Goal: Information Seeking & Learning: Learn about a topic

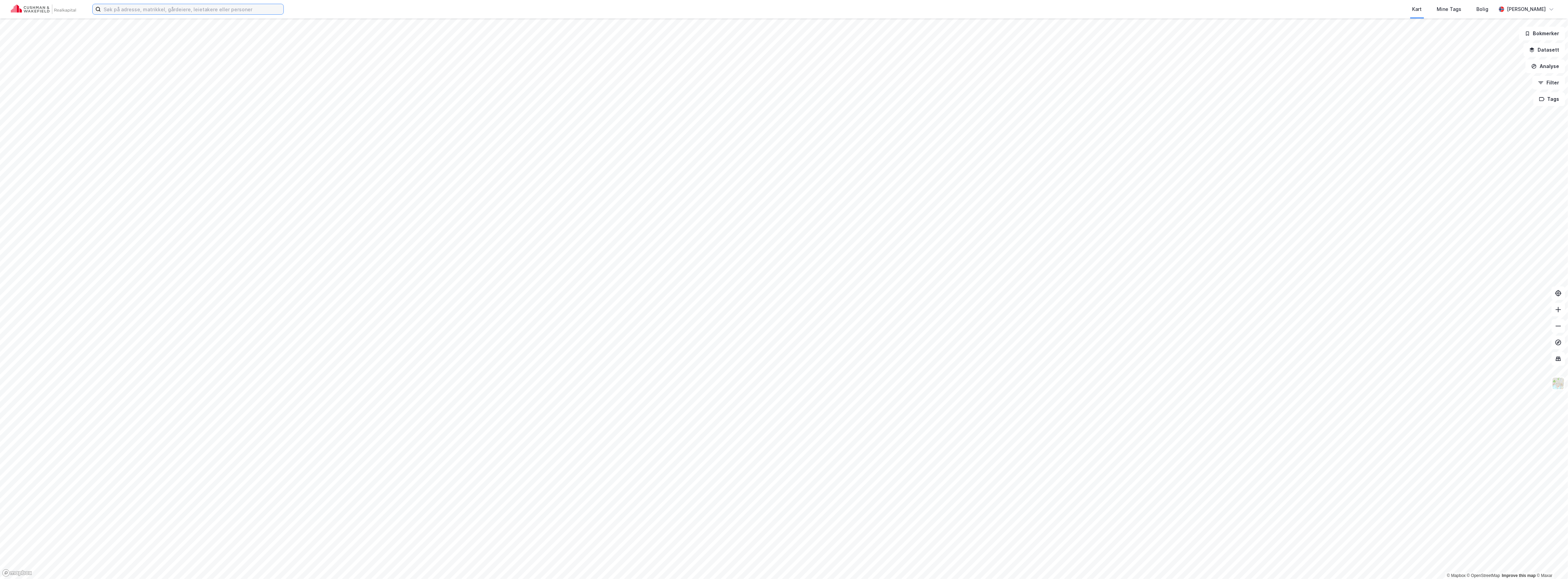
click at [171, 8] on input at bounding box center [192, 9] width 183 height 10
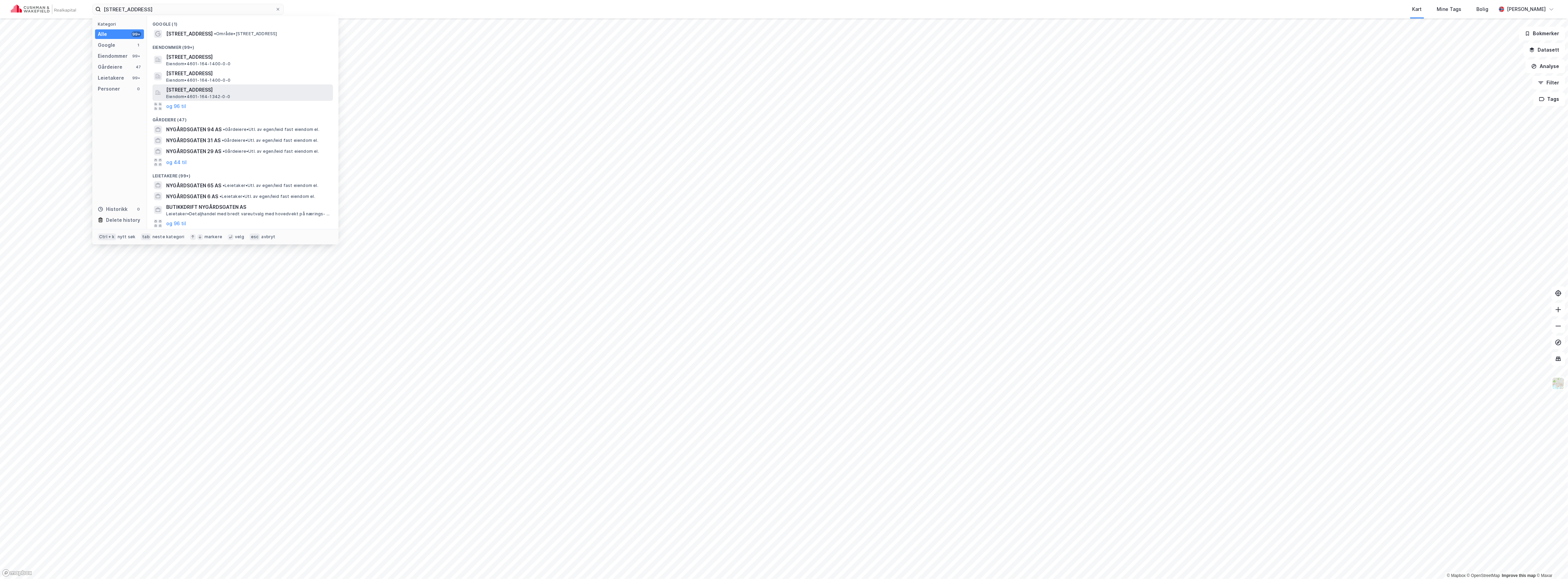
click at [206, 91] on span "[STREET_ADDRESS]" at bounding box center [248, 89] width 164 height 8
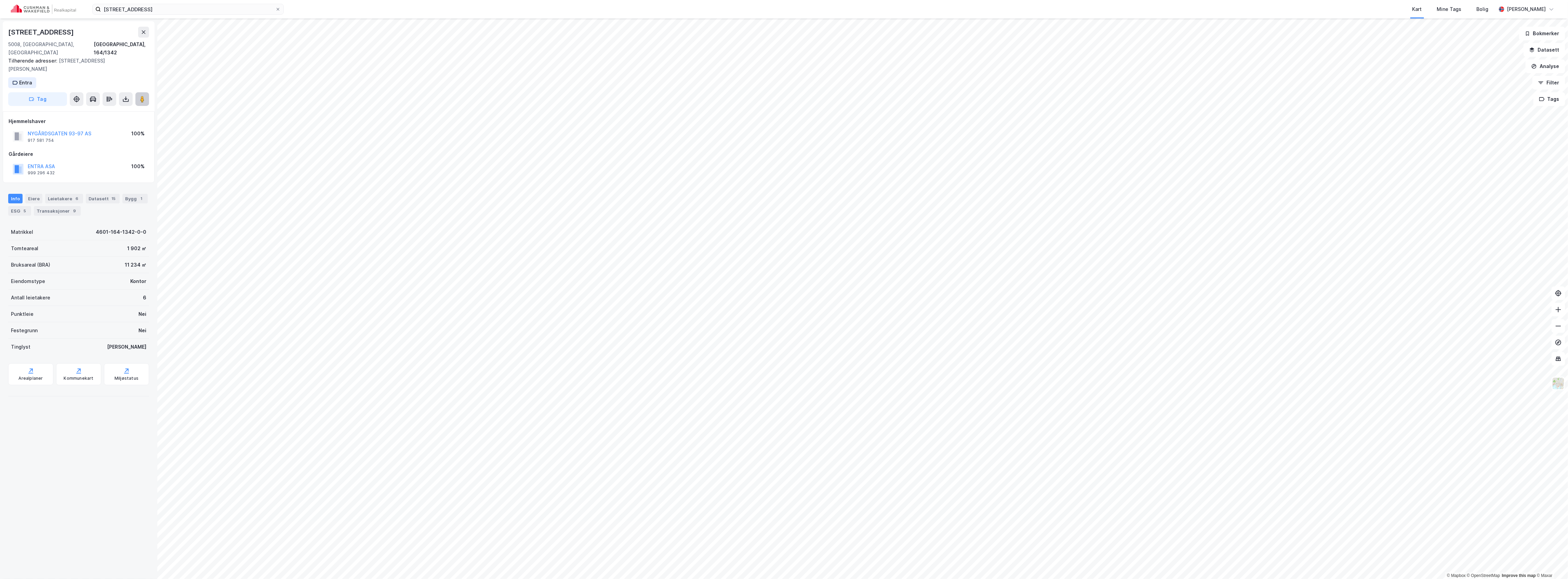
click at [142, 95] on image at bounding box center [142, 99] width 4 height 7
click at [155, 4] on label "[STREET_ADDRESS]" at bounding box center [188, 9] width 192 height 11
click at [155, 4] on input "[STREET_ADDRESS]" at bounding box center [188, 9] width 174 height 10
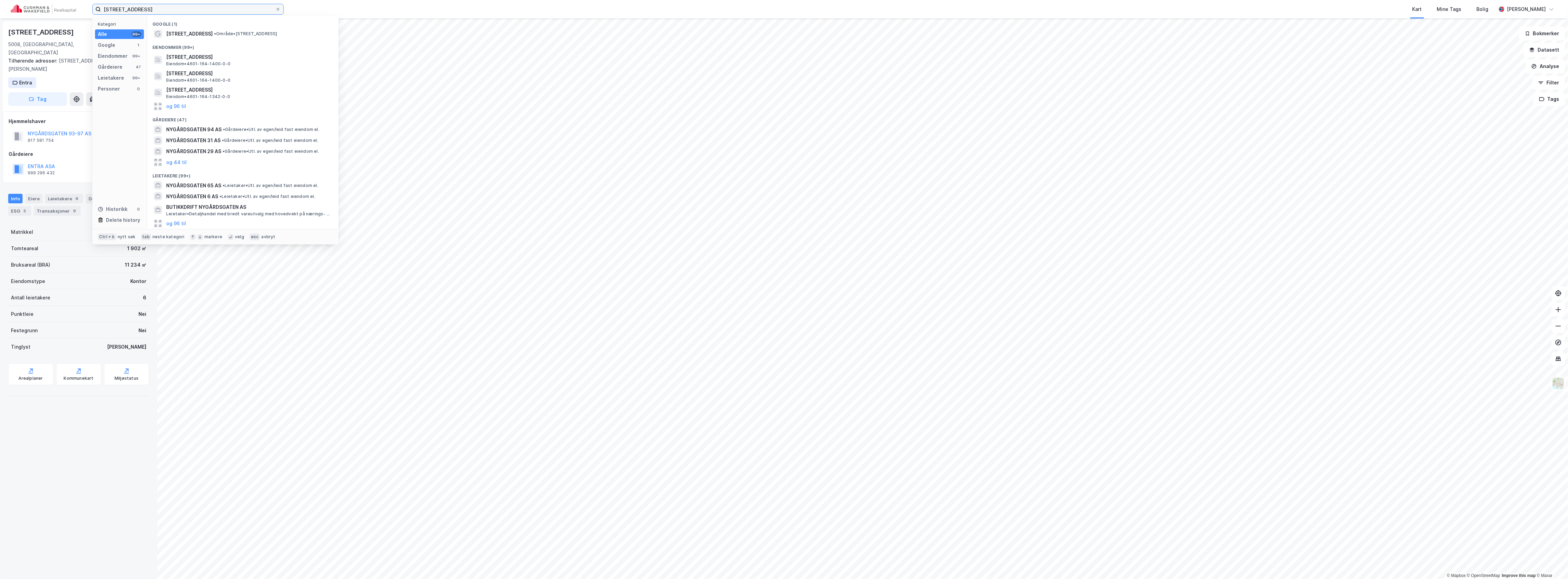
click at [155, 6] on input "[STREET_ADDRESS]" at bounding box center [188, 9] width 174 height 10
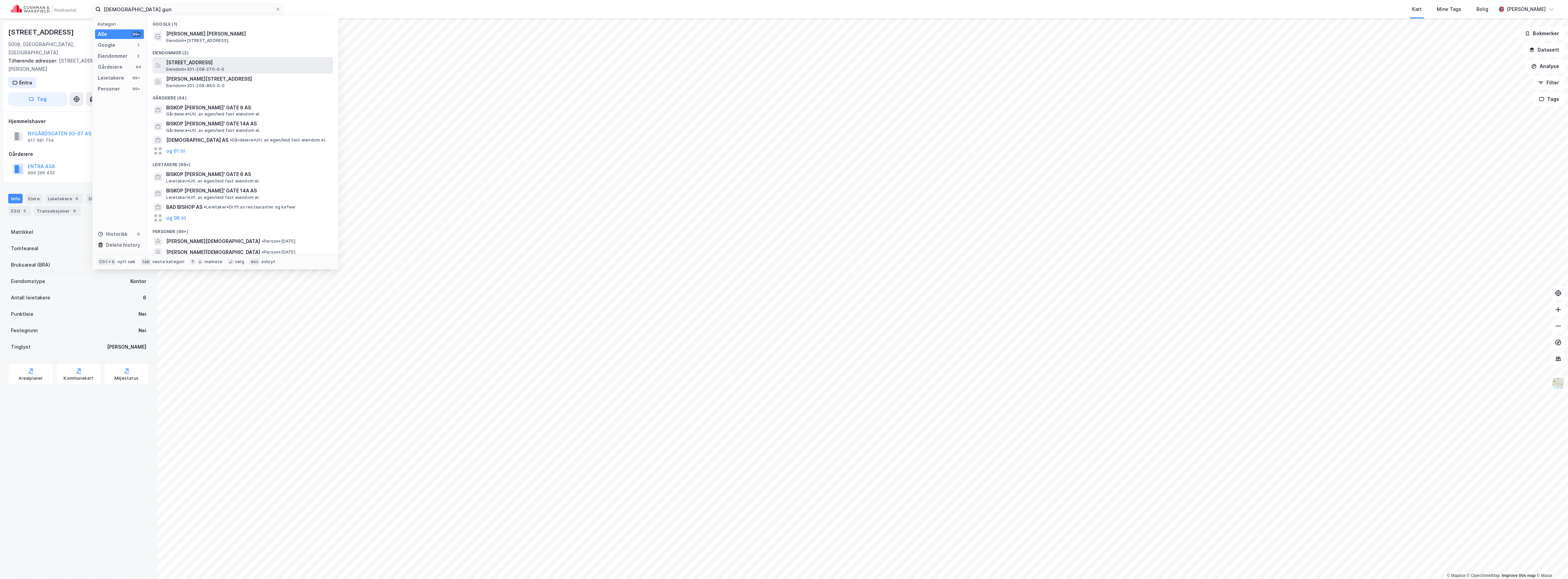
click at [205, 67] on span "Eiendom • 301-208-270-0-0" at bounding box center [195, 69] width 58 height 5
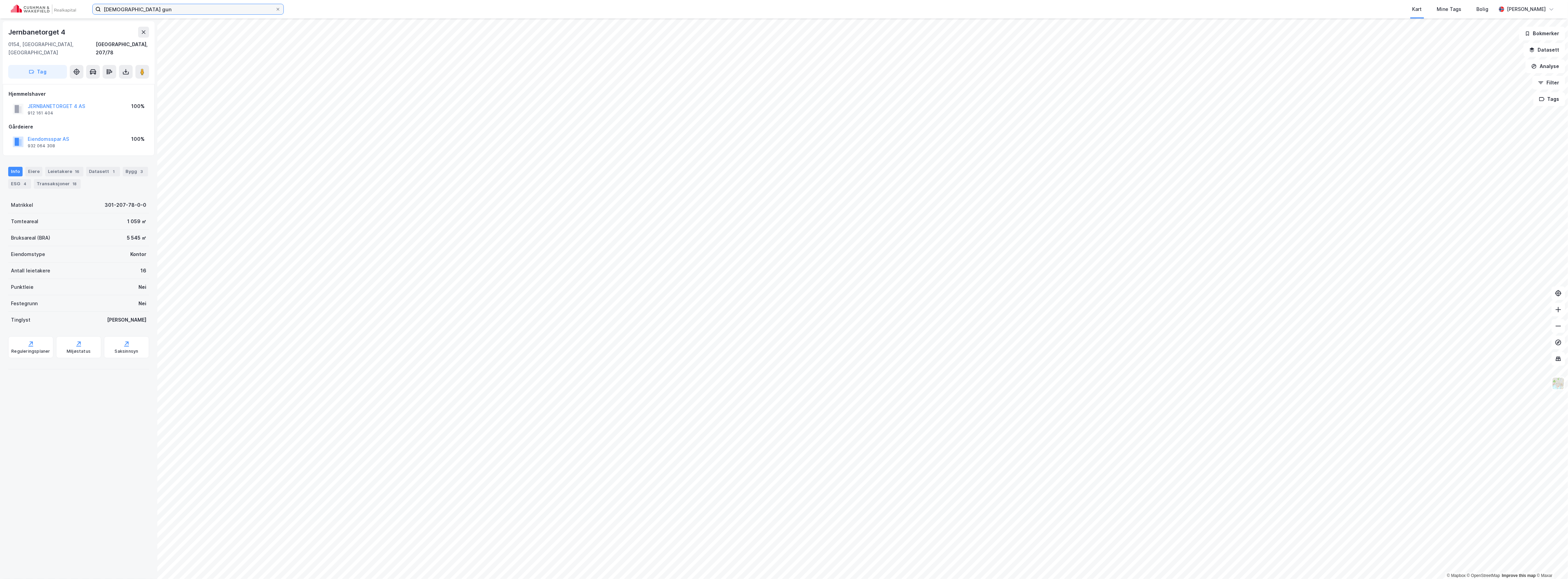
click at [162, 11] on input "[DEMOGRAPHIC_DATA] gun" at bounding box center [188, 9] width 174 height 10
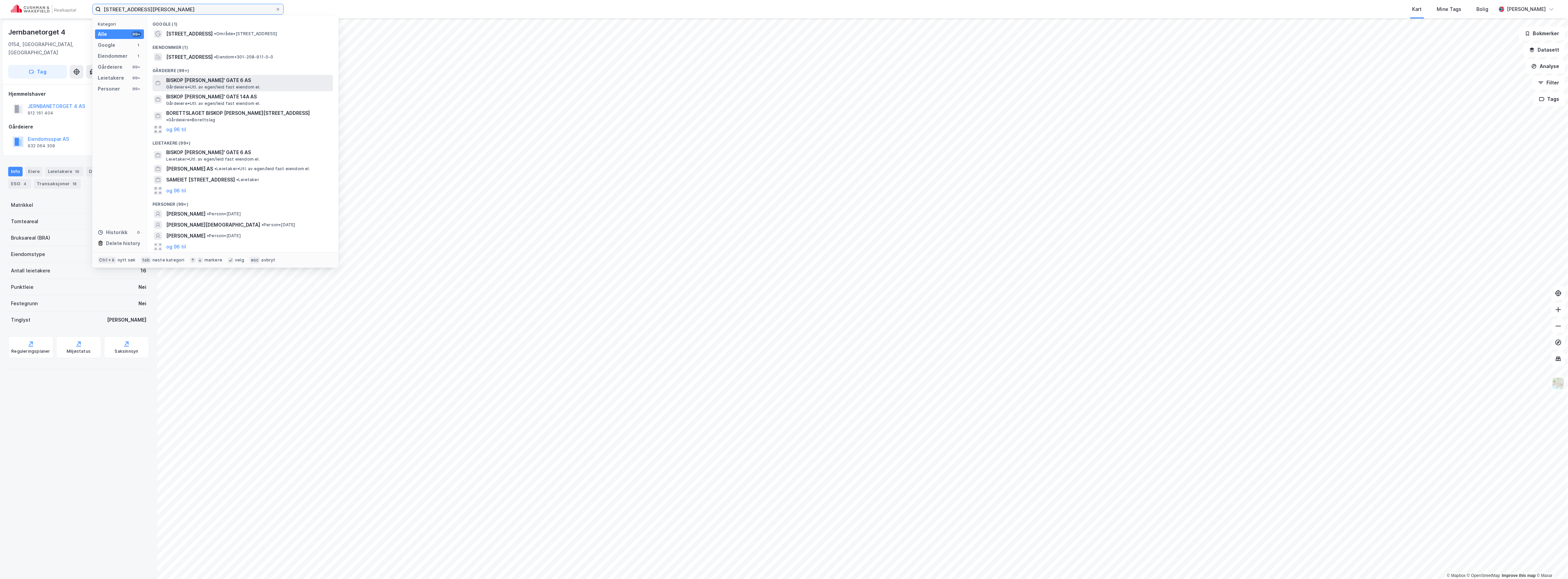
type input "[STREET_ADDRESS][PERSON_NAME]"
click at [217, 80] on span "BISKOP [PERSON_NAME]' GATE 6 AS" at bounding box center [248, 80] width 164 height 8
